Goal: Find specific page/section: Find specific page/section

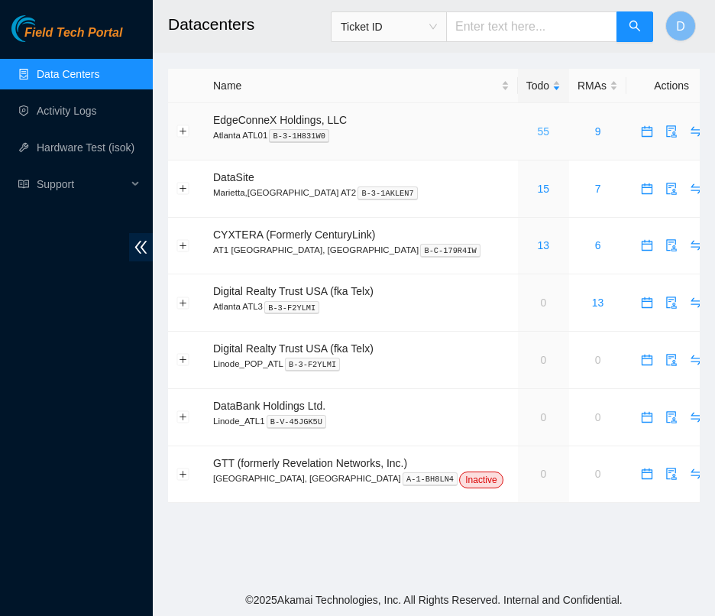
click at [538, 129] on link "55" at bounding box center [544, 131] width 12 height 12
